Goal: Check status: Check status

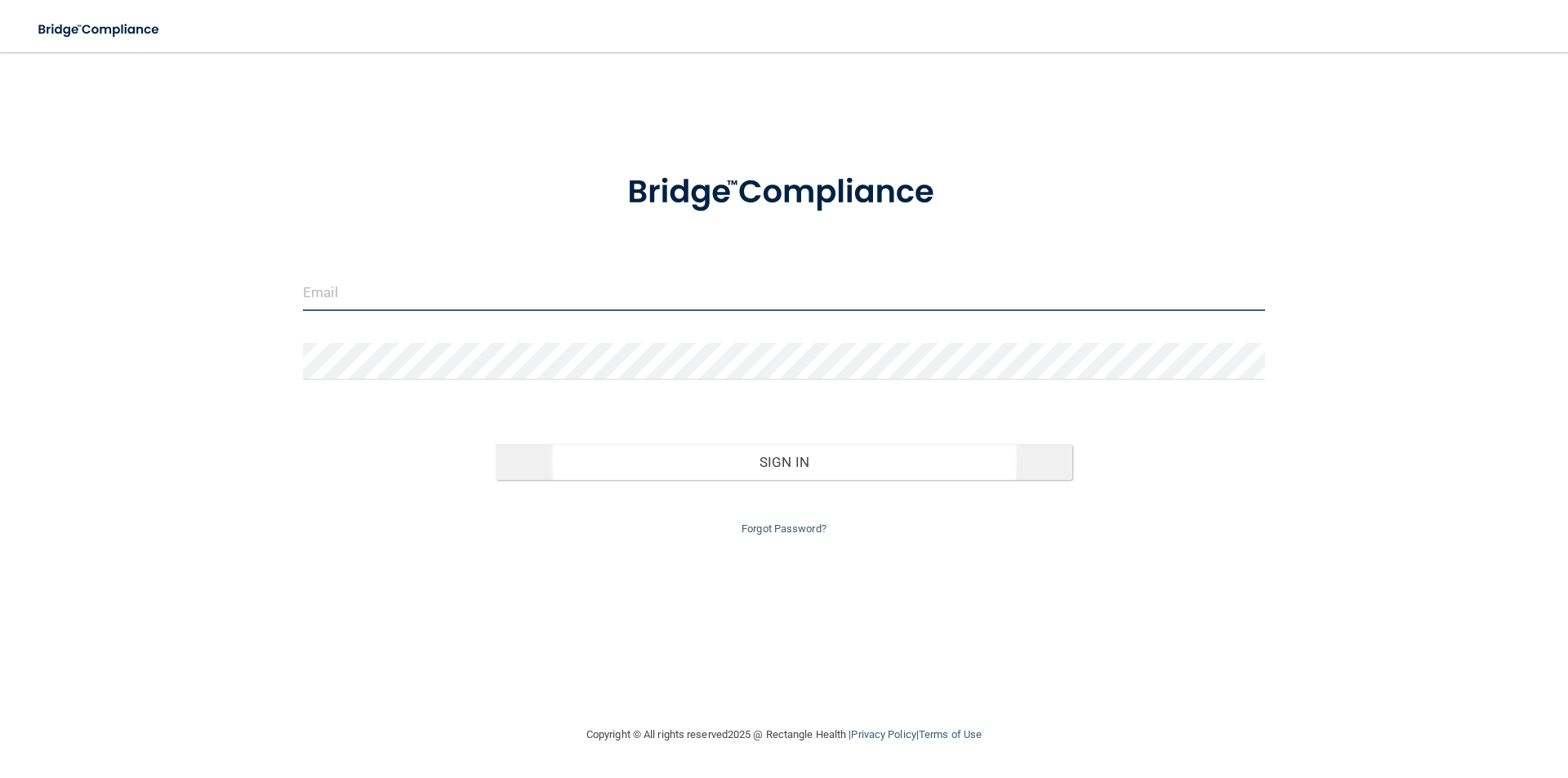
type input "[EMAIL_ADDRESS][DOMAIN_NAME]"
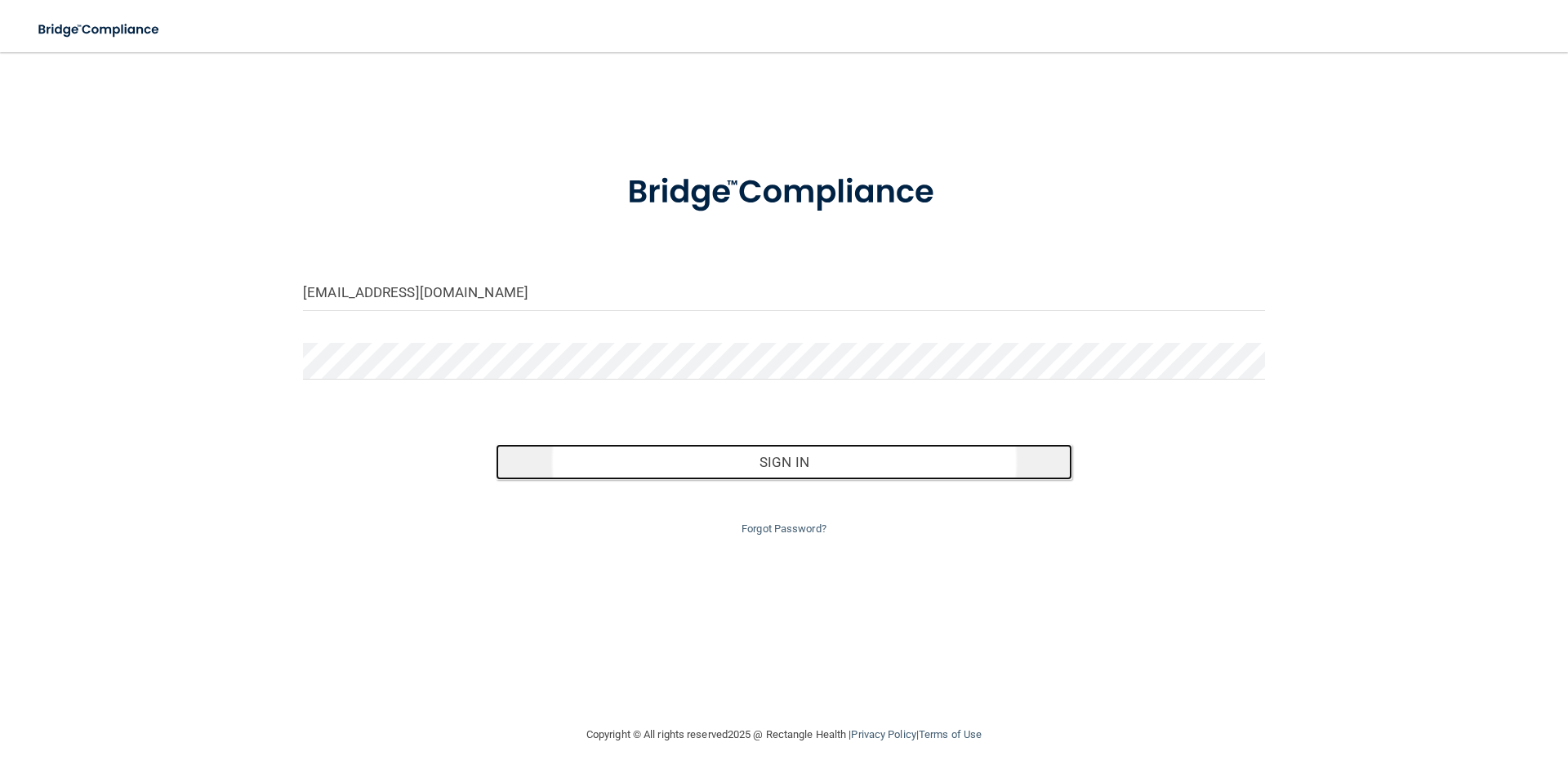
click at [922, 457] on button "Sign In" at bounding box center [785, 462] width 578 height 36
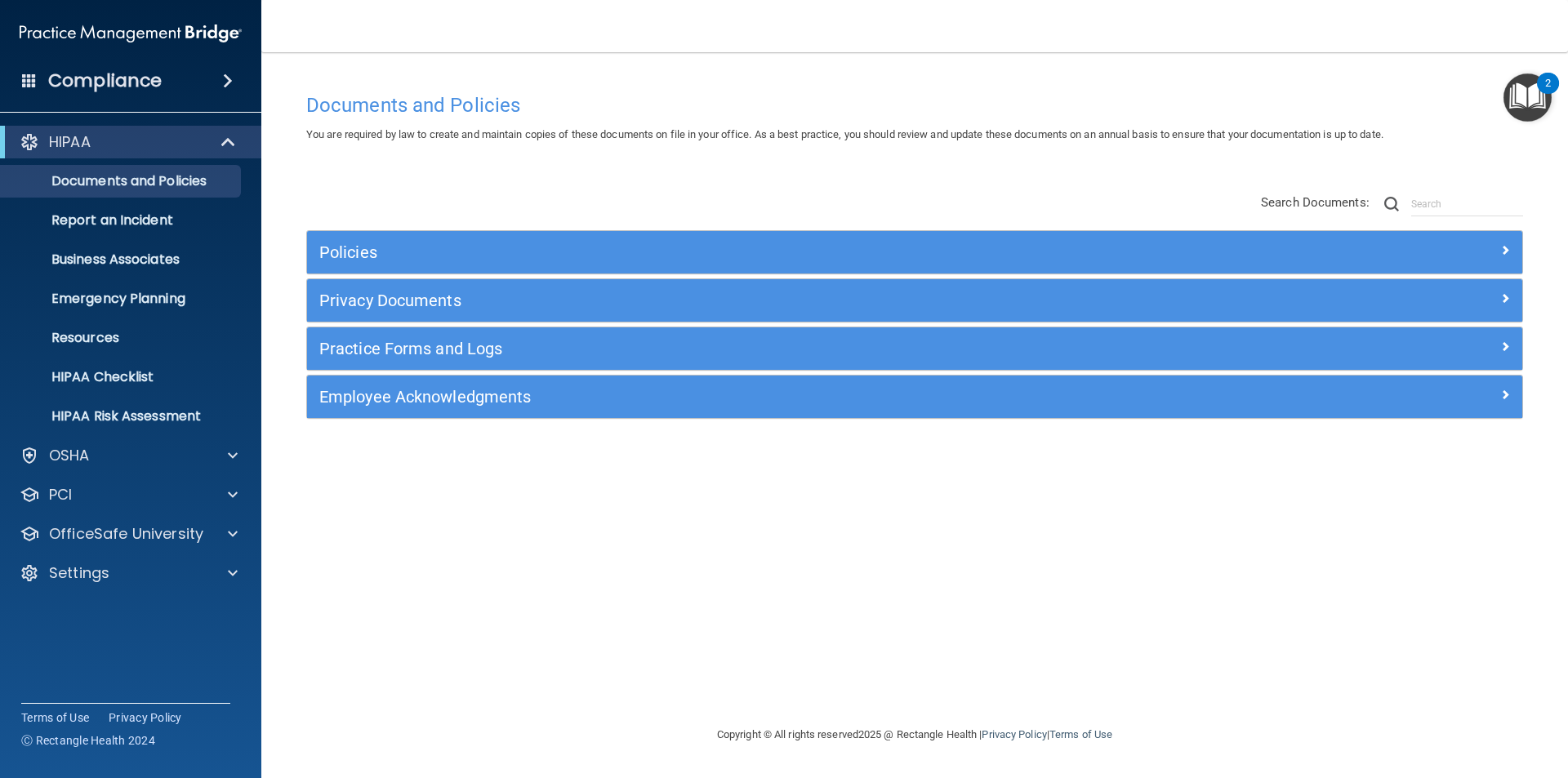
click at [229, 80] on span at bounding box center [228, 81] width 10 height 20
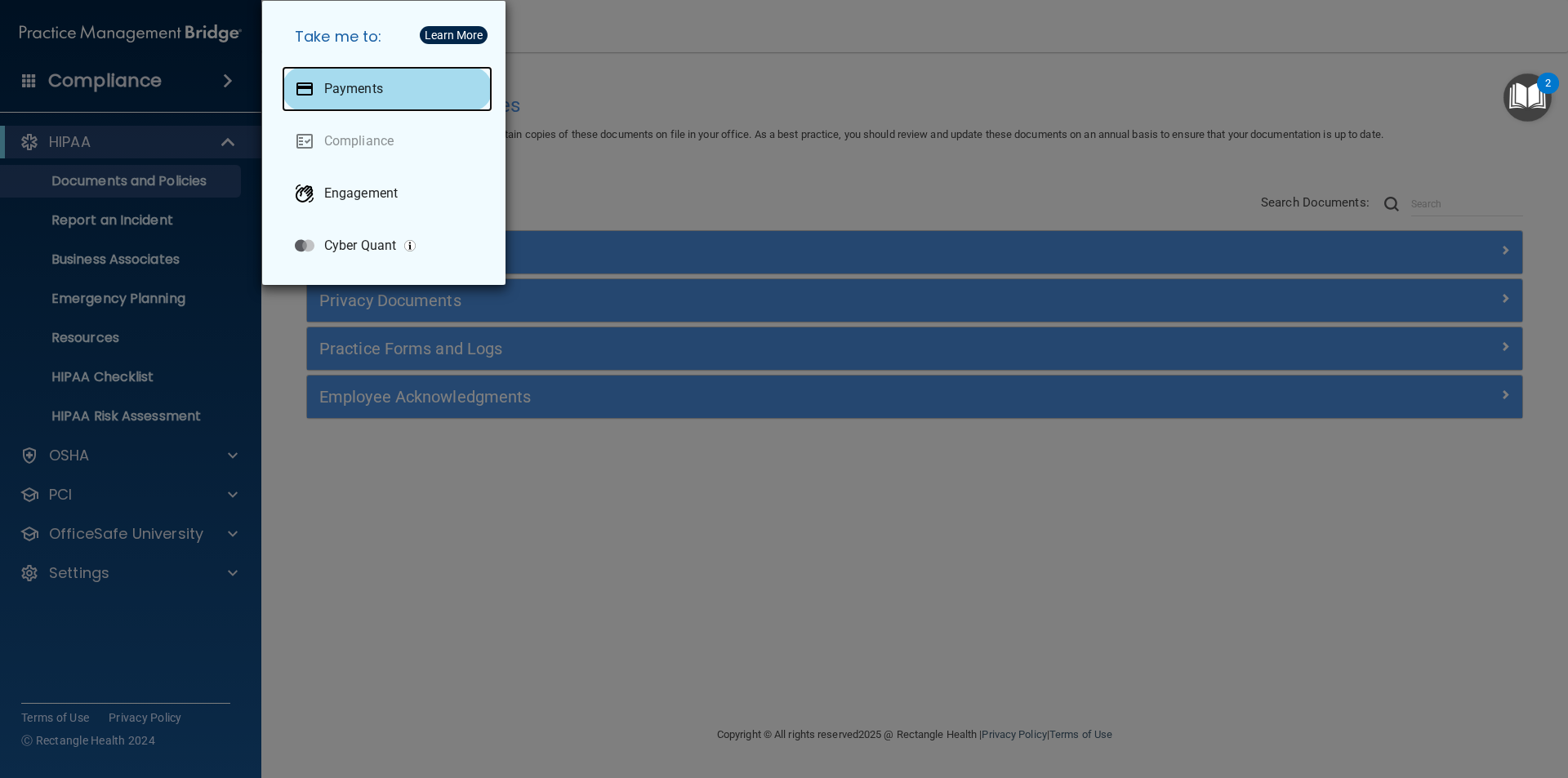
click at [410, 84] on div "Payments" at bounding box center [388, 89] width 211 height 46
drag, startPoint x: 1004, startPoint y: 120, endPoint x: 999, endPoint y: 135, distance: 15.8
click at [1004, 133] on div "Take me to: Payments Compliance Engagement Cyber Quant" at bounding box center [784, 389] width 1568 height 778
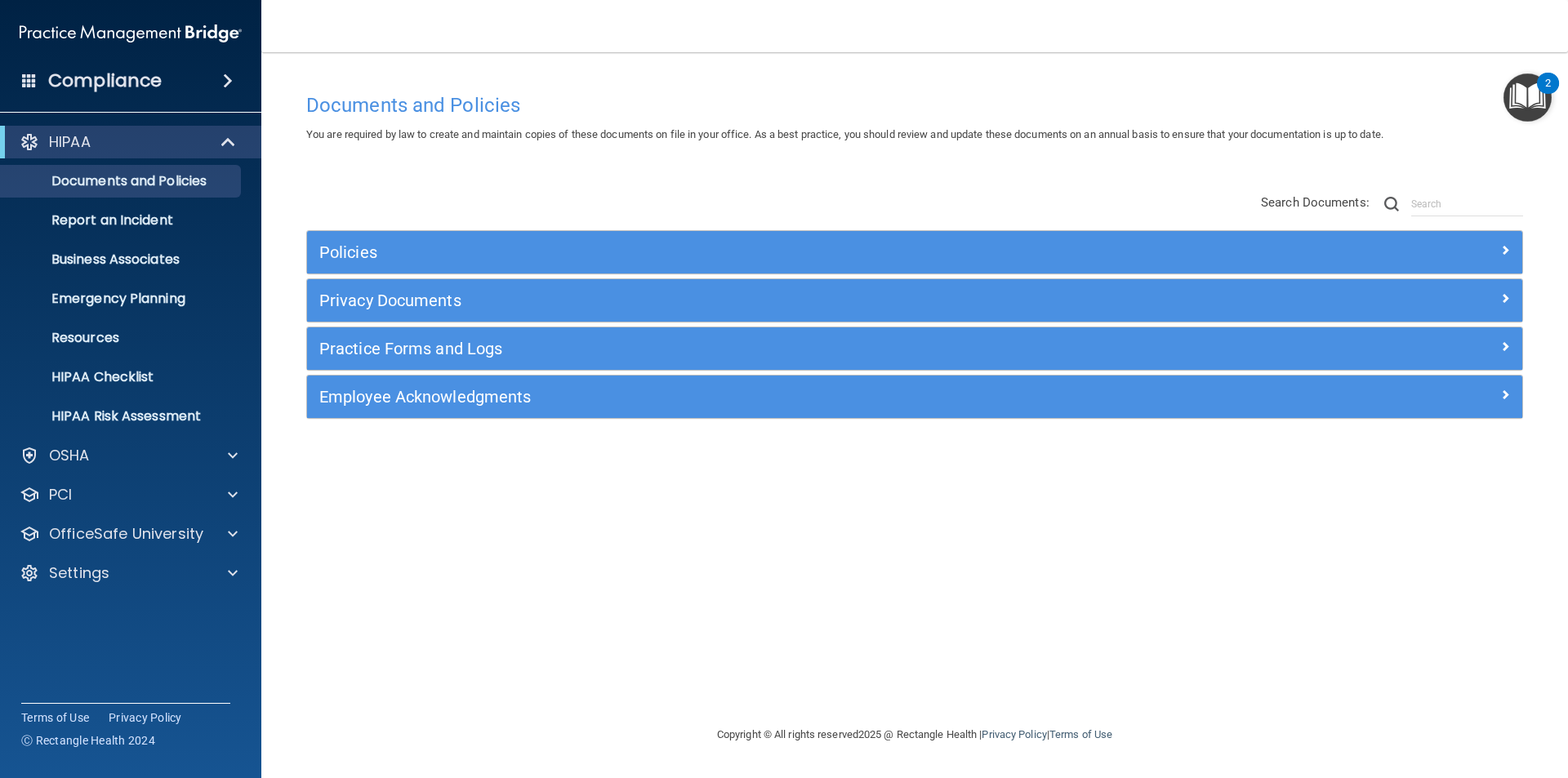
click at [139, 81] on h4 "Compliance" at bounding box center [105, 81] width 114 height 23
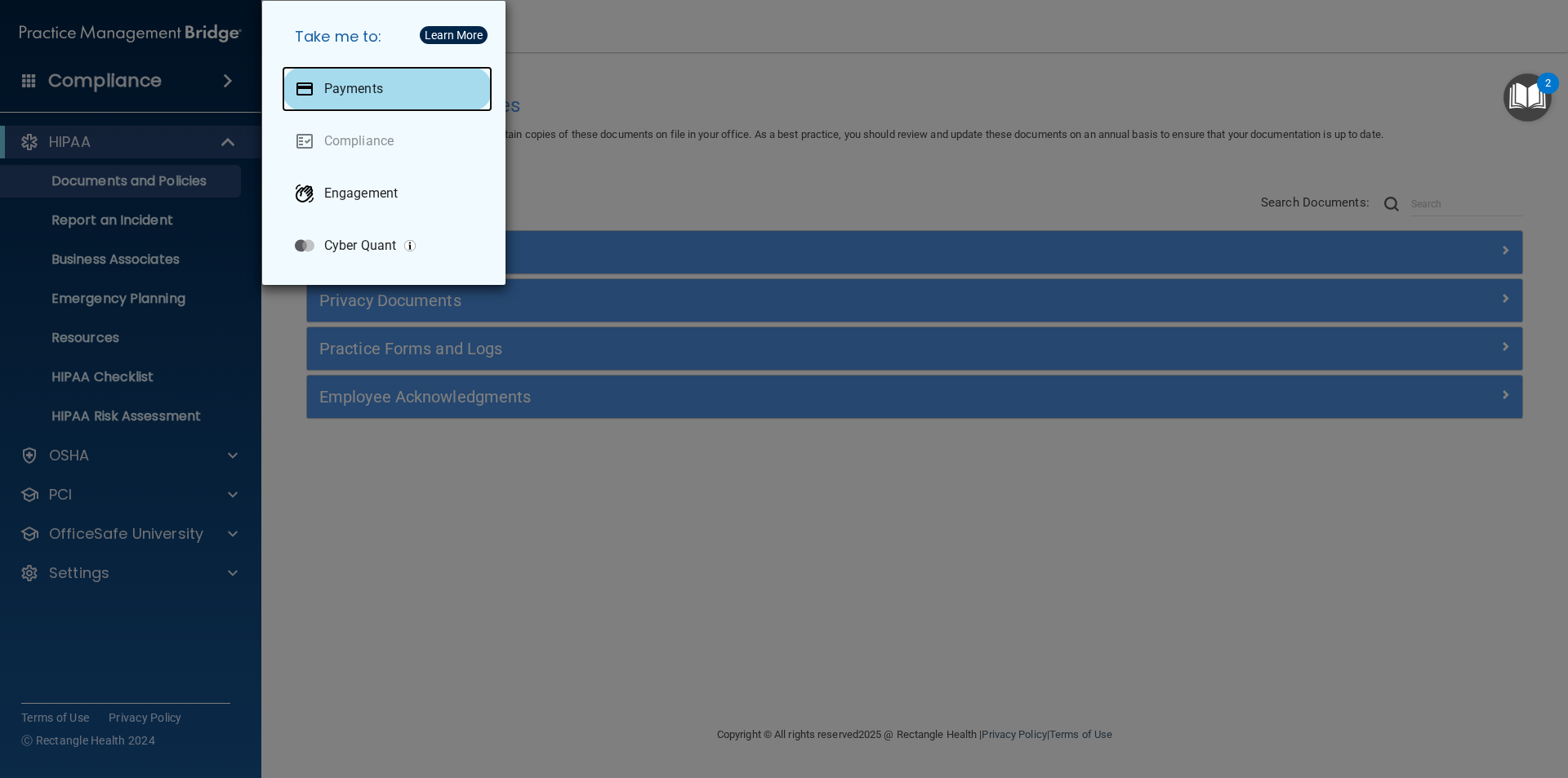
click at [363, 75] on div "Payments" at bounding box center [388, 89] width 211 height 46
